Goal: Information Seeking & Learning: Learn about a topic

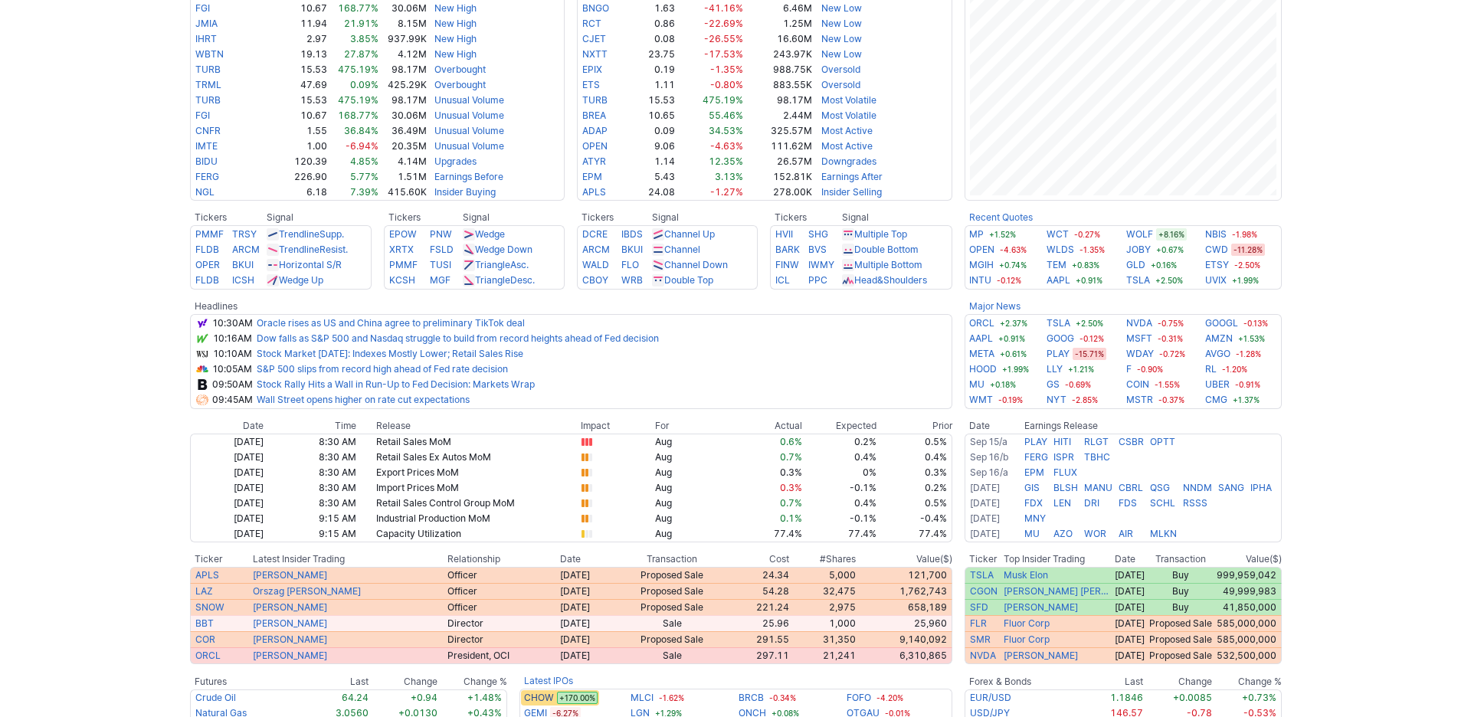
scroll to position [172, 0]
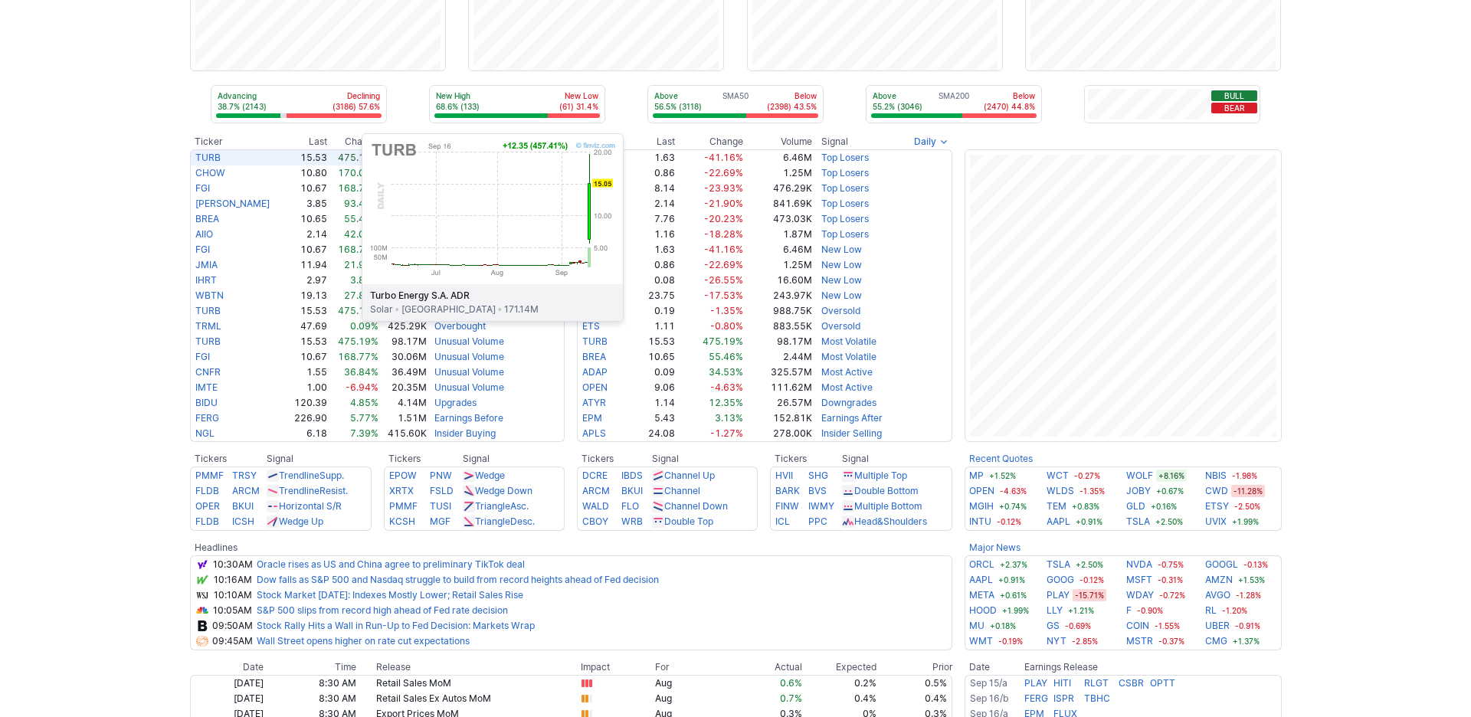
click at [208, 163] on link "TURB" at bounding box center [207, 157] width 25 height 11
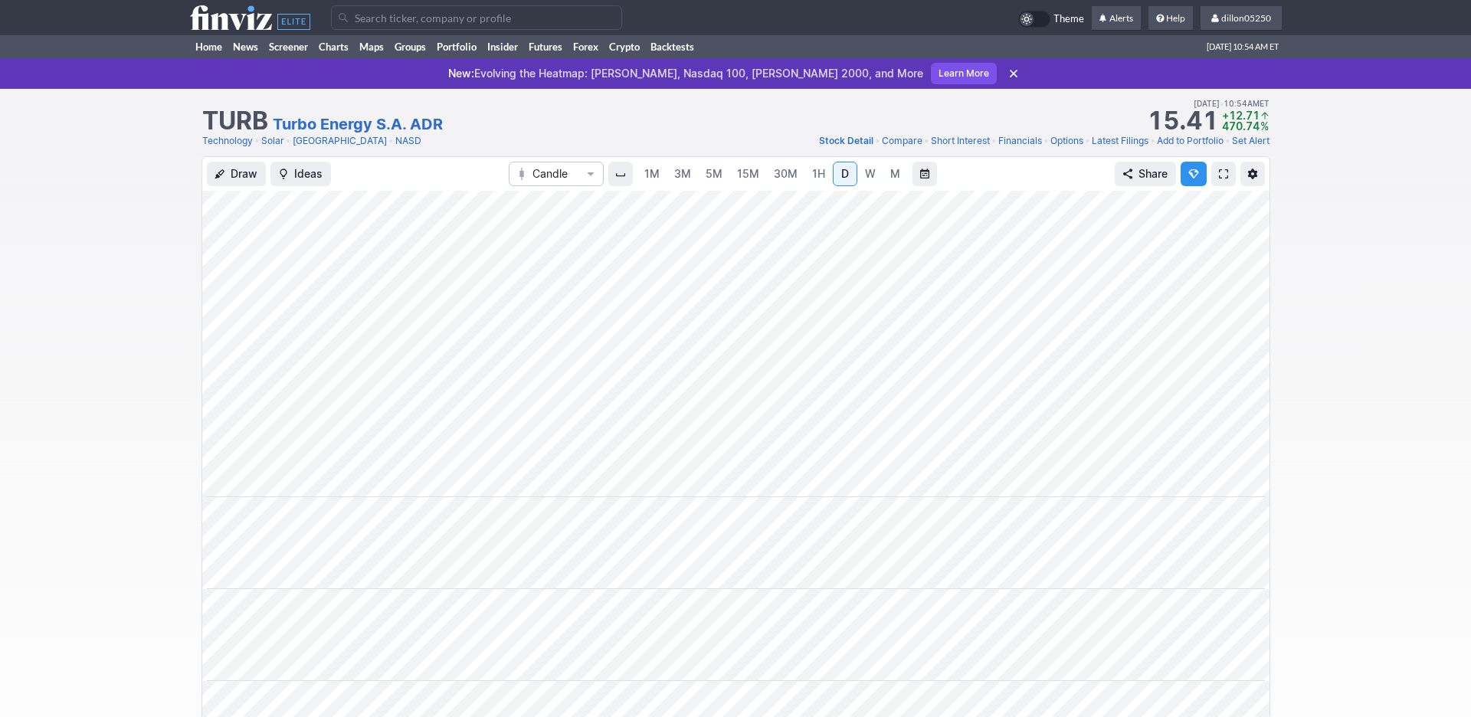
click at [1219, 180] on span at bounding box center [1223, 174] width 9 height 12
click at [210, 58] on link "Home" at bounding box center [209, 46] width 38 height 23
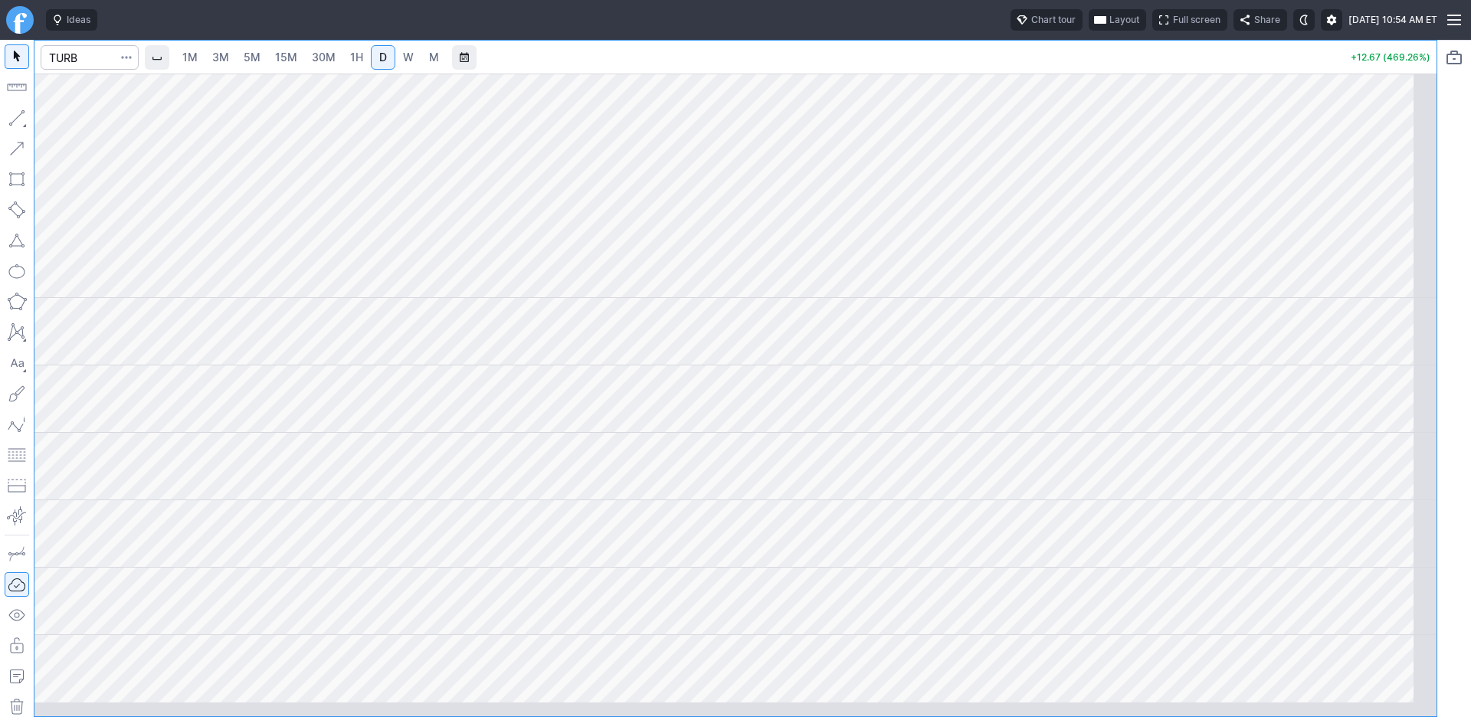
click at [1110, 28] on span "Layout" at bounding box center [1125, 19] width 30 height 15
click at [987, 69] on button "Layout" at bounding box center [975, 59] width 21 height 21
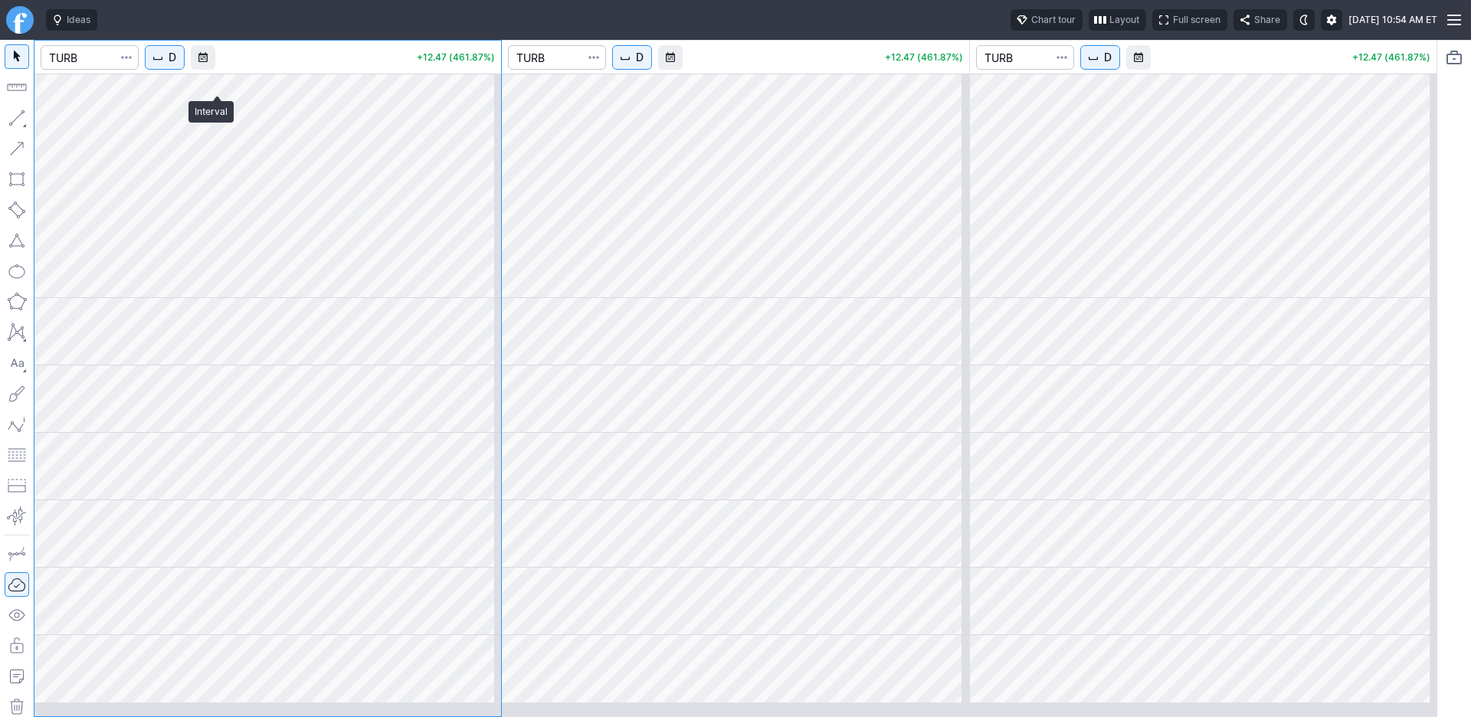
click at [176, 65] on span "D" at bounding box center [173, 57] width 8 height 15
click at [220, 117] on span "1 Minute" at bounding box center [229, 111] width 49 height 15
click at [644, 65] on span "D" at bounding box center [640, 57] width 8 height 15
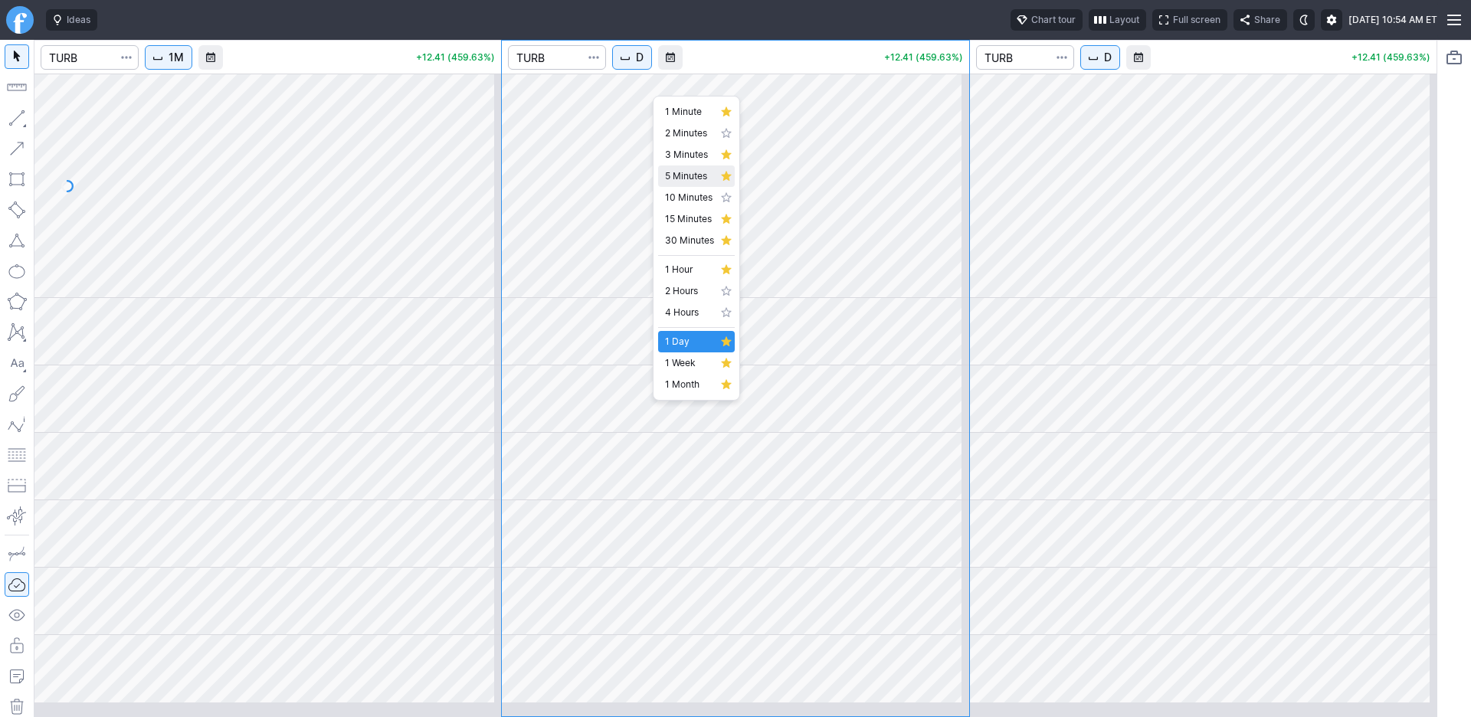
click at [696, 184] on span "5 Minutes" at bounding box center [689, 176] width 49 height 15
